Goal: Task Accomplishment & Management: Use online tool/utility

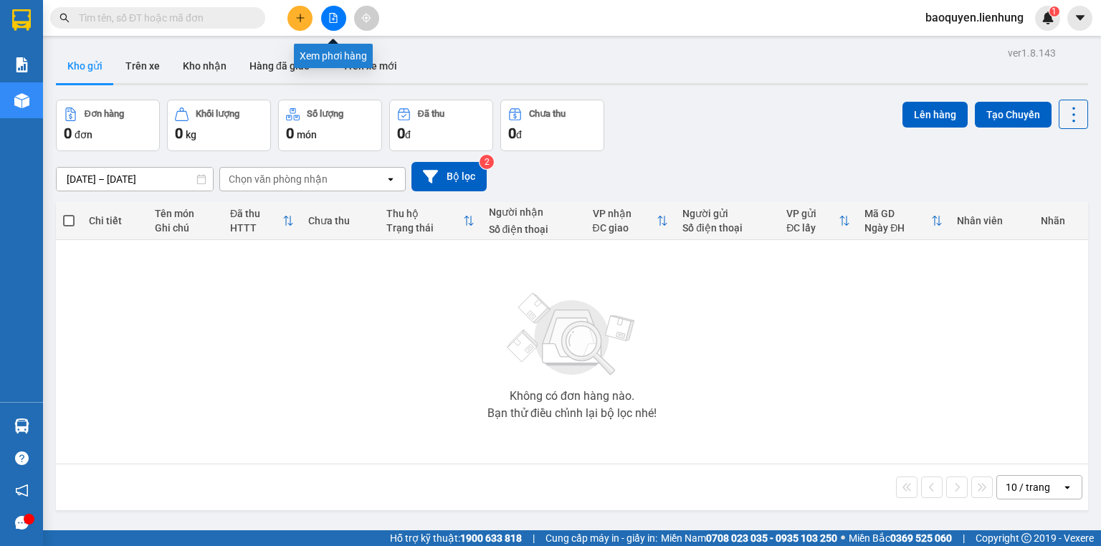
click at [332, 19] on icon "file-add" at bounding box center [333, 18] width 10 height 10
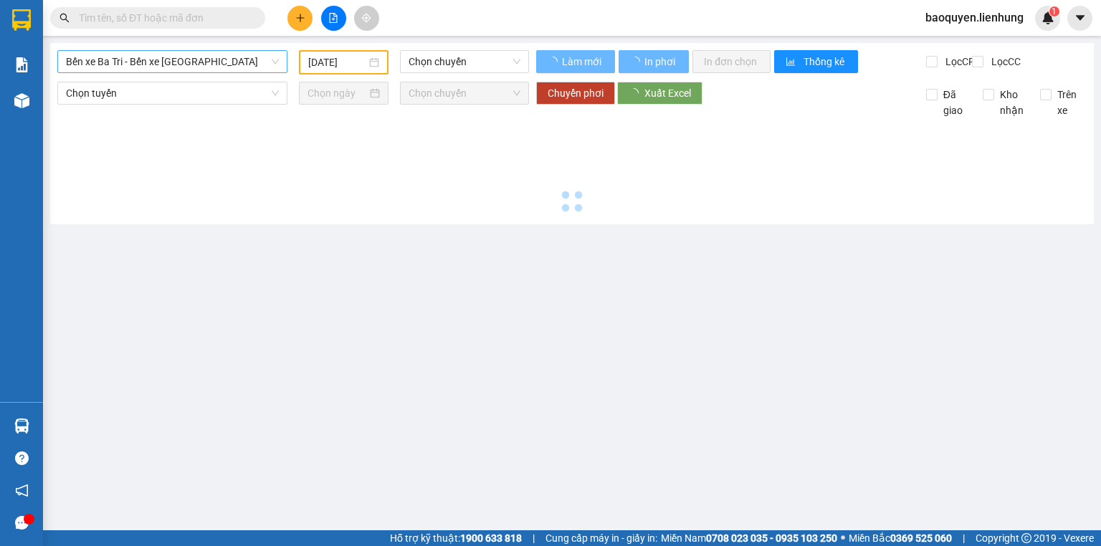
type input "[DATE]"
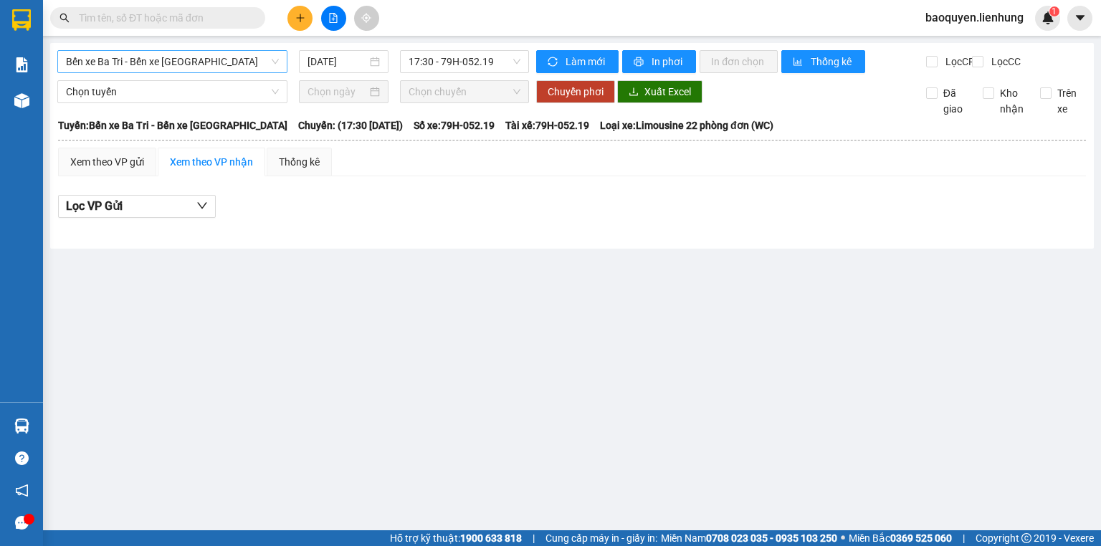
click at [185, 63] on span "Bến xe Ba Tri - Bến xe [GEOGRAPHIC_DATA]" at bounding box center [172, 61] width 213 height 21
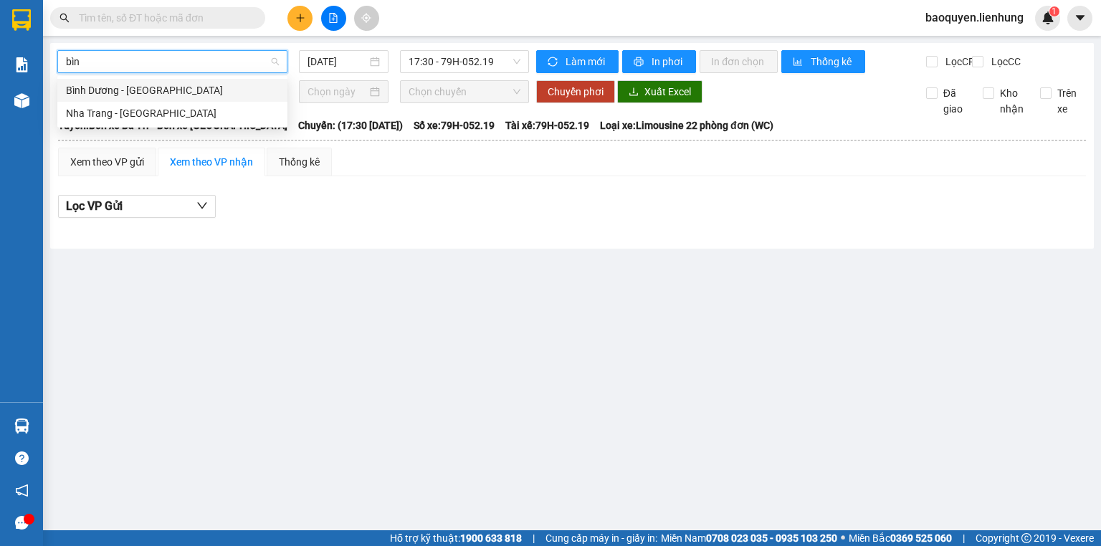
type input "bình"
click at [173, 107] on div "Nha Trang - [GEOGRAPHIC_DATA]" at bounding box center [172, 113] width 213 height 16
type input "[DATE]"
